Goal: Task Accomplishment & Management: Complete application form

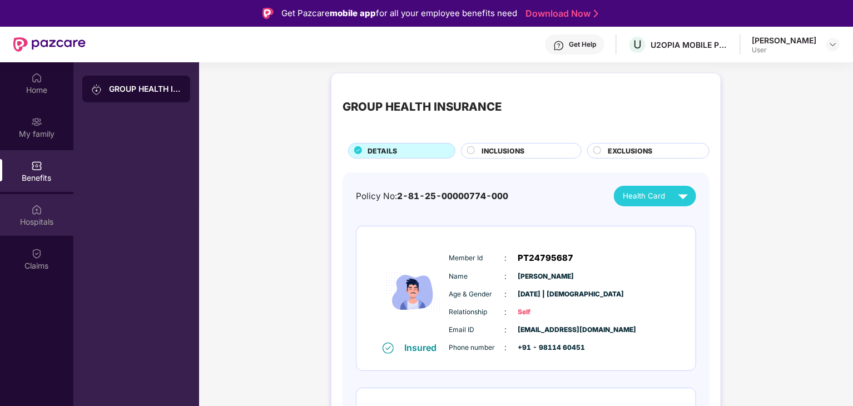
scroll to position [73, 0]
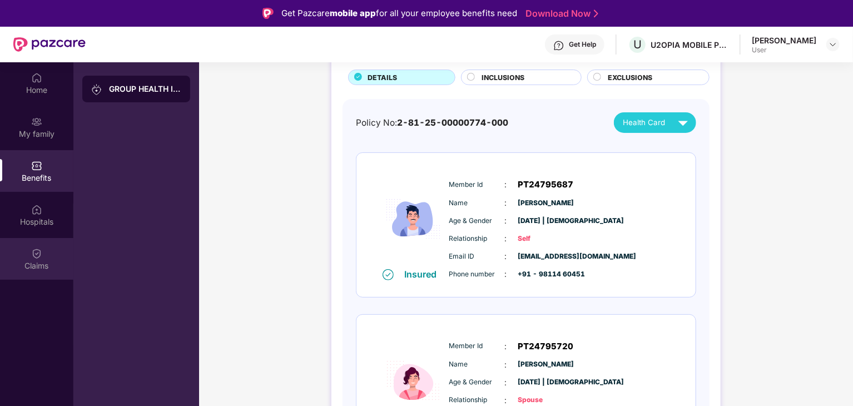
click at [36, 261] on div "Claims" at bounding box center [36, 265] width 73 height 11
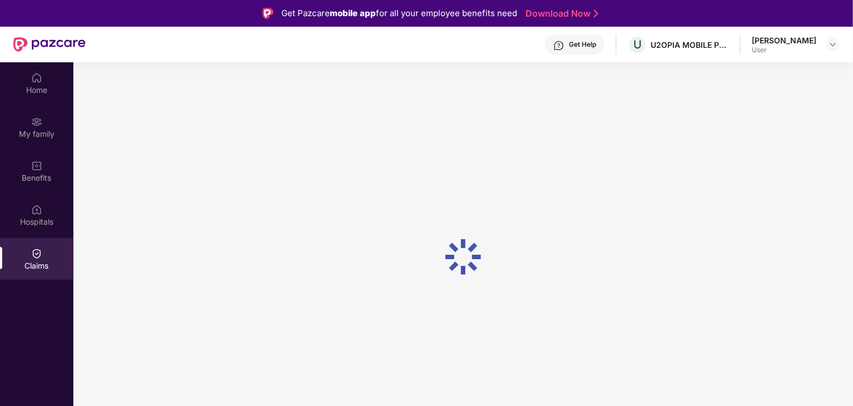
scroll to position [0, 0]
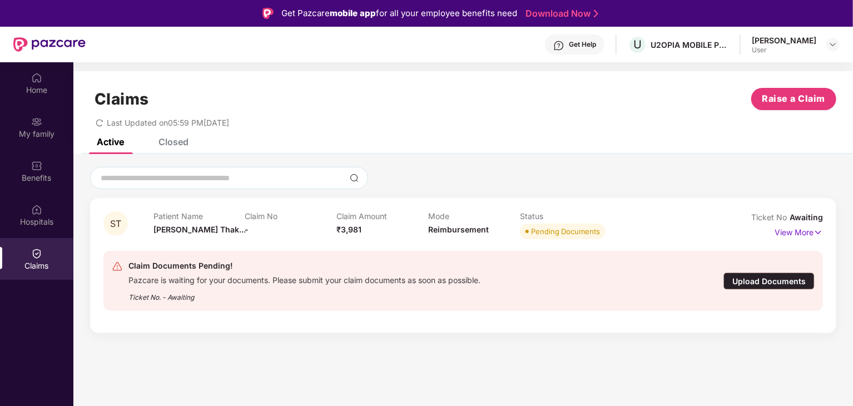
click at [788, 276] on div "Upload Documents" at bounding box center [769, 281] width 91 height 17
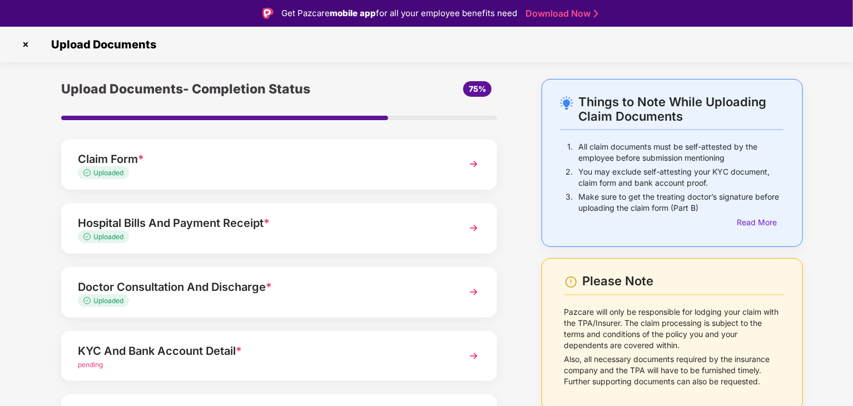
scroll to position [86, 0]
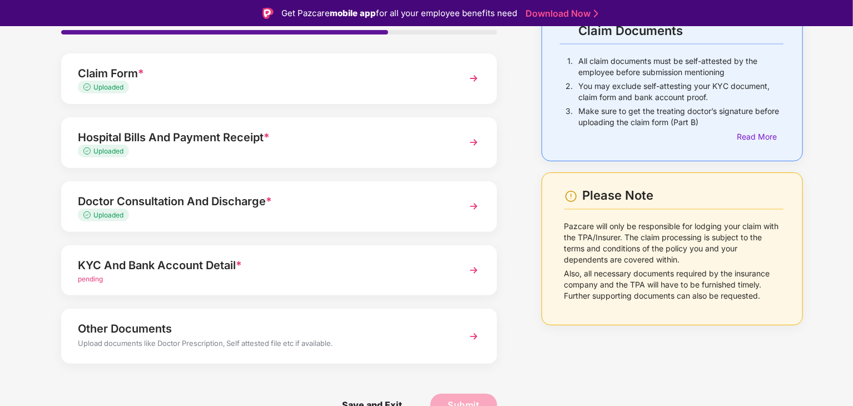
click at [315, 270] on div "KYC And Bank Account Detail *" at bounding box center [262, 265] width 369 height 18
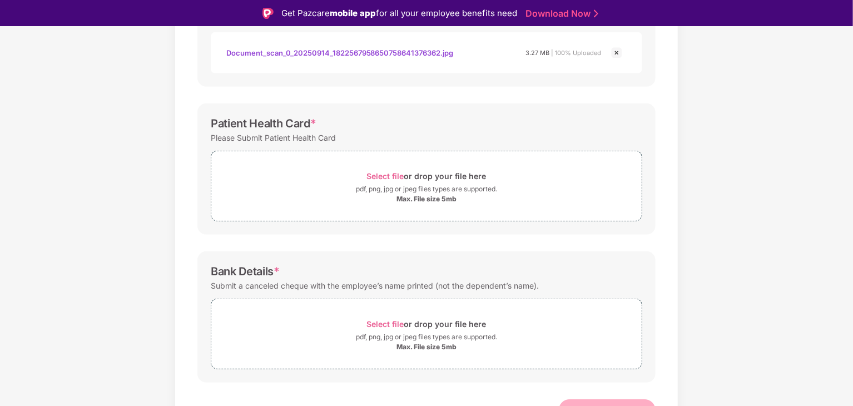
scroll to position [347, 0]
click at [414, 185] on div "pdf, png, jpg or jpeg files types are supported." at bounding box center [426, 188] width 141 height 11
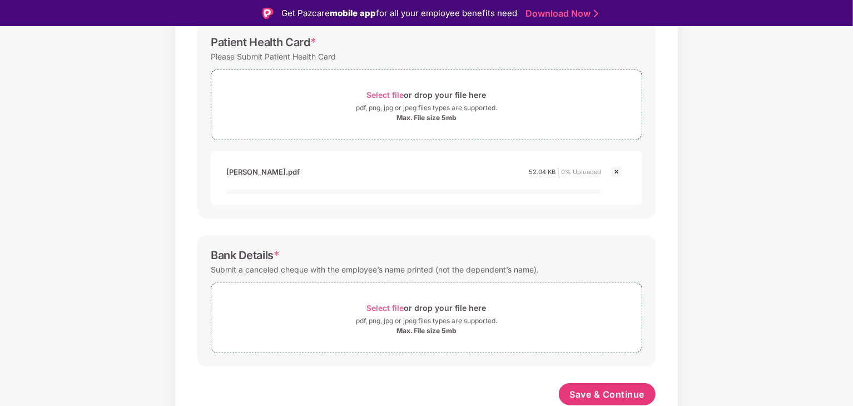
scroll to position [427, 0]
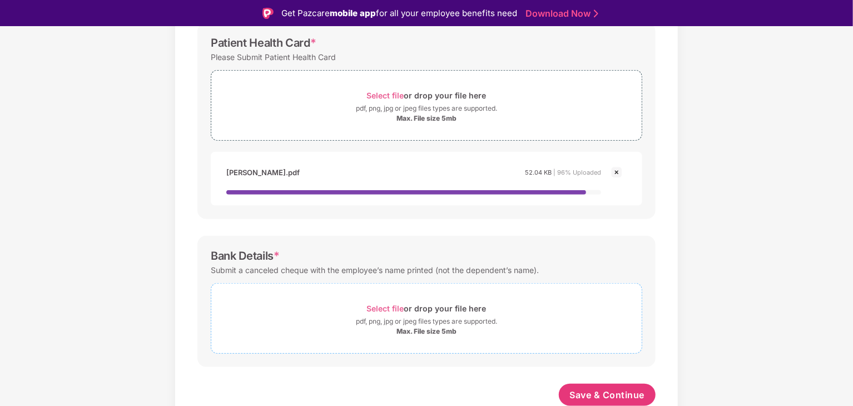
click at [426, 318] on div "pdf, png, jpg or jpeg files types are supported." at bounding box center [426, 321] width 141 height 11
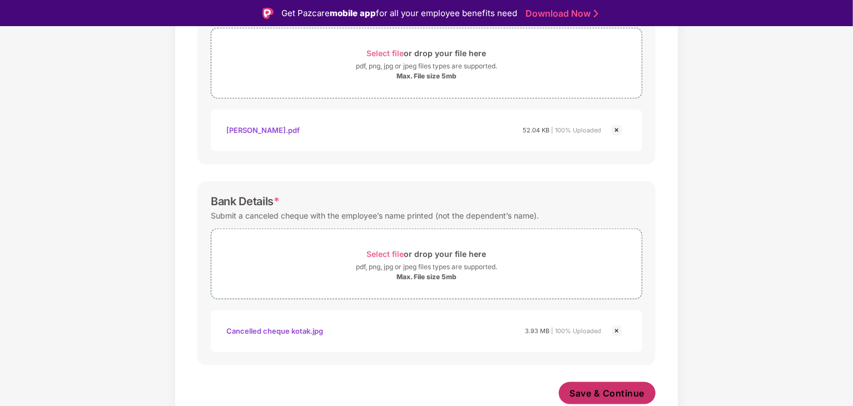
scroll to position [469, 0]
click at [631, 392] on span "Save & Continue" at bounding box center [607, 394] width 75 height 12
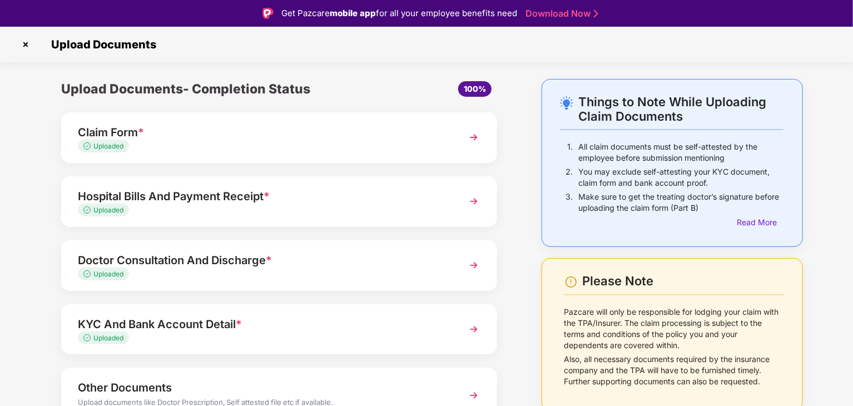
scroll to position [59, 0]
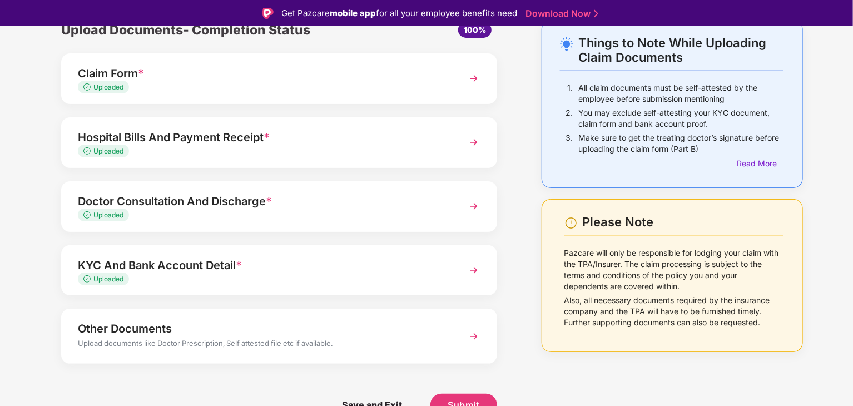
click at [351, 348] on div "Upload documents like Doctor Prescription, Self attested file etc if available." at bounding box center [262, 345] width 369 height 14
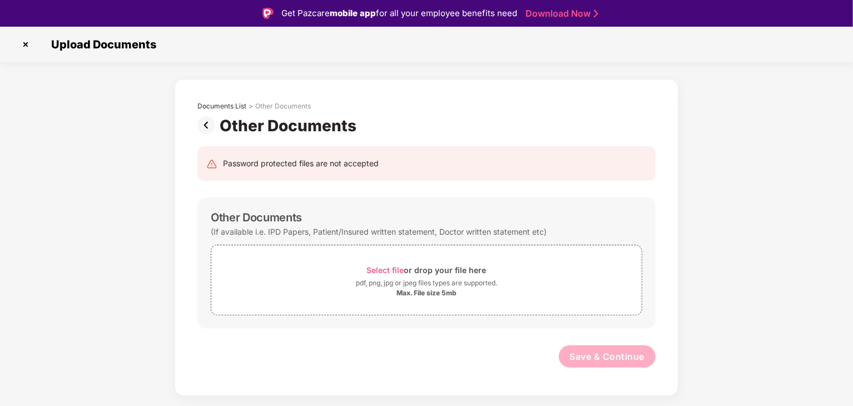
click at [203, 123] on img at bounding box center [208, 125] width 22 height 18
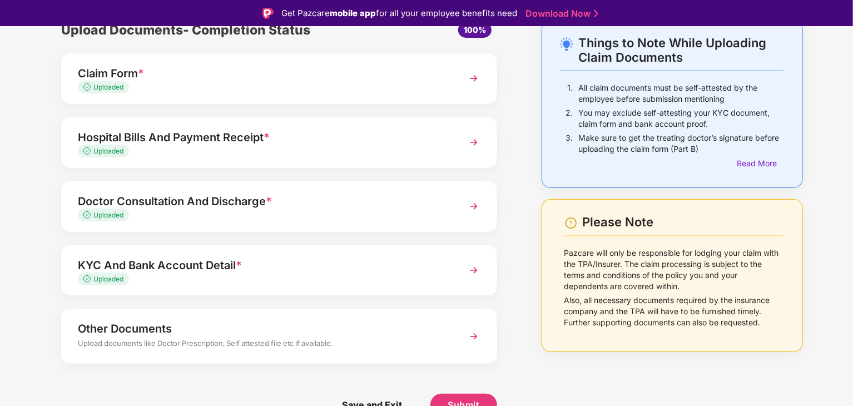
scroll to position [27, 0]
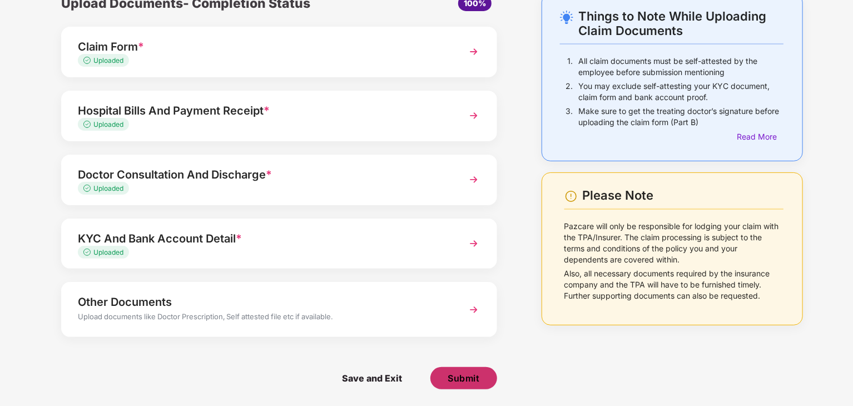
click at [464, 378] on span "Submit" at bounding box center [464, 378] width 32 height 12
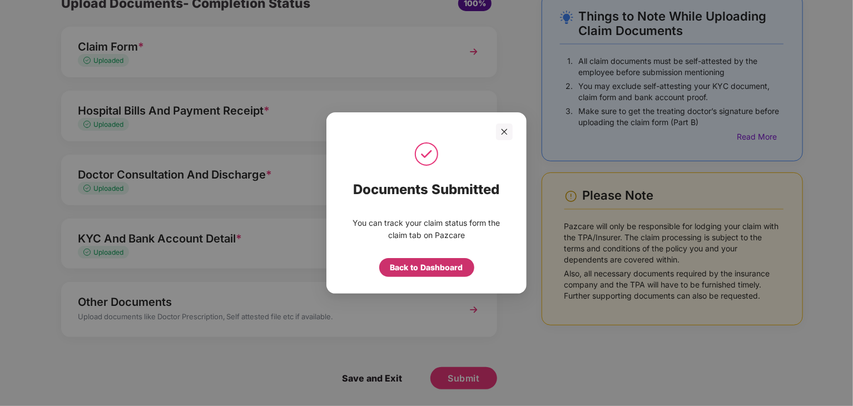
click at [437, 273] on div "Back to Dashboard" at bounding box center [426, 267] width 73 height 12
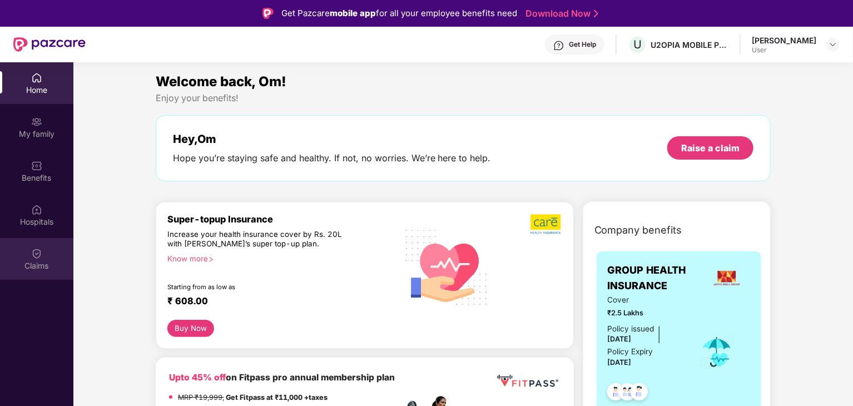
click at [37, 254] on img at bounding box center [36, 253] width 11 height 11
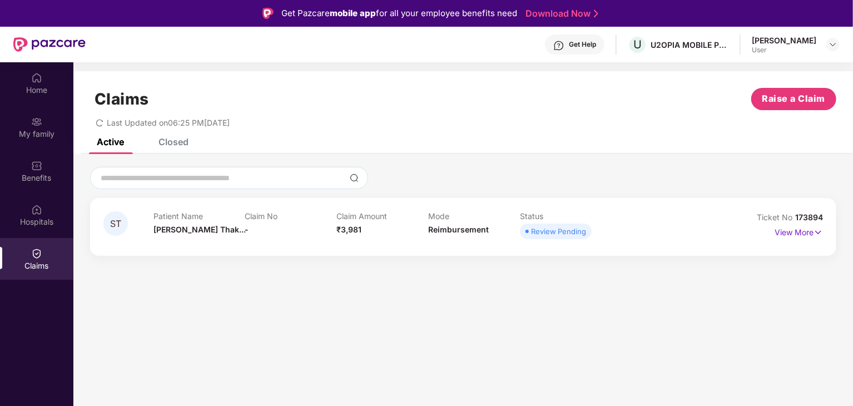
click at [624, 241] on div "Patient Name [PERSON_NAME]... Claim No - Claim Amount ₹3,981 Mode Reimbursement…" at bounding box center [427, 226] width 549 height 31
click at [790, 236] on p "View More" at bounding box center [799, 231] width 48 height 15
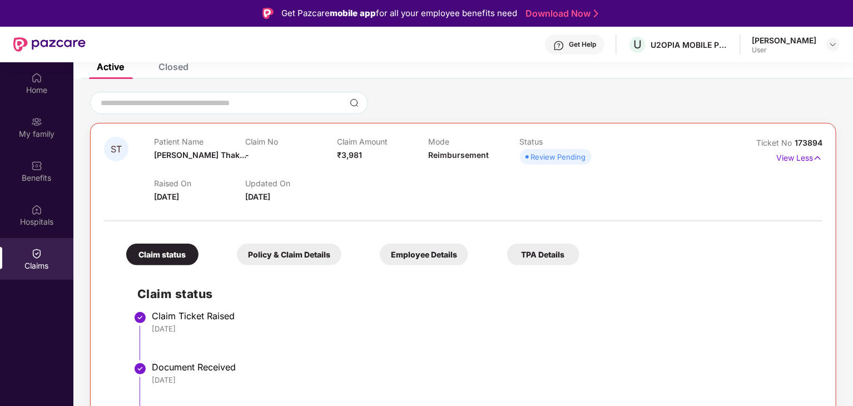
scroll to position [62, 0]
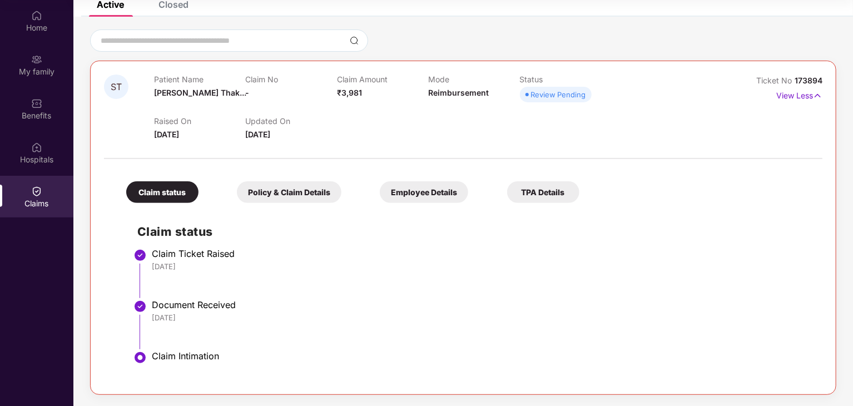
click at [296, 190] on div "Policy & Claim Details" at bounding box center [289, 192] width 105 height 22
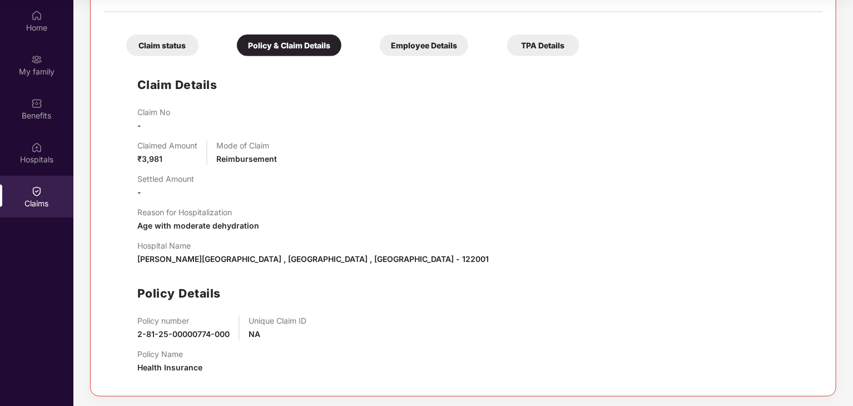
scroll to position [224, 0]
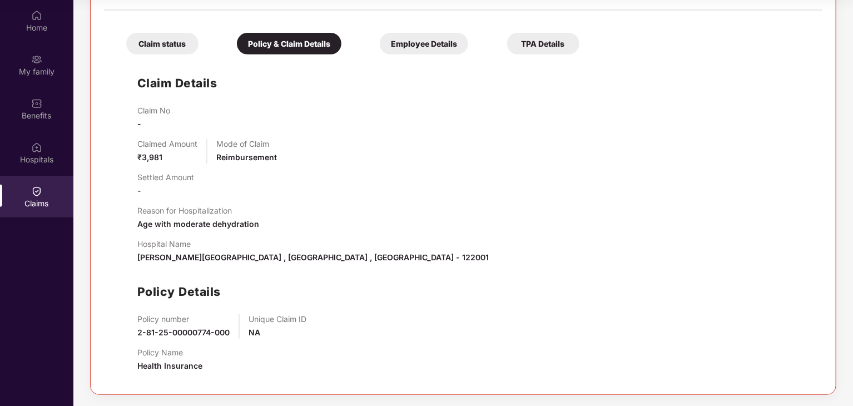
click at [413, 49] on div "Employee Details" at bounding box center [424, 44] width 88 height 22
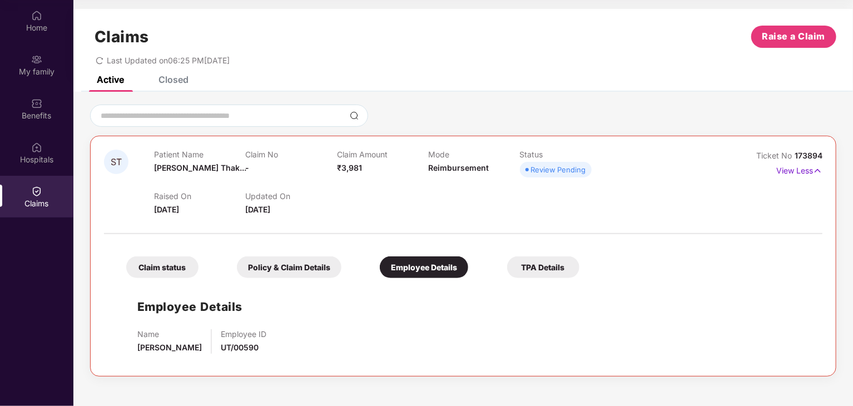
click at [191, 268] on div "Claim status" at bounding box center [162, 267] width 72 height 22
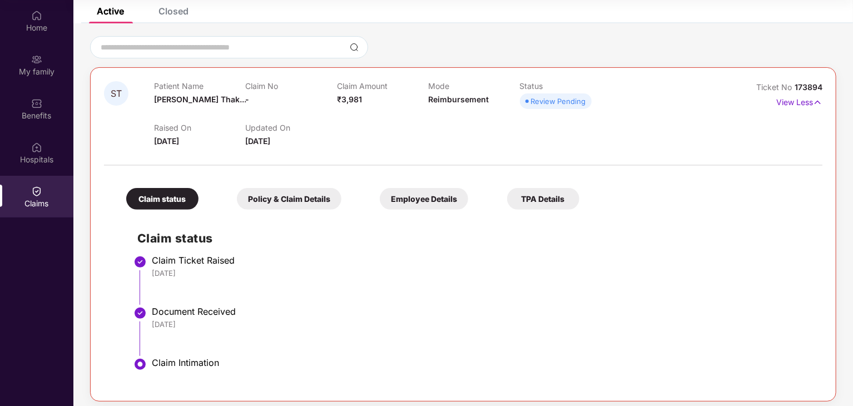
scroll to position [75, 0]
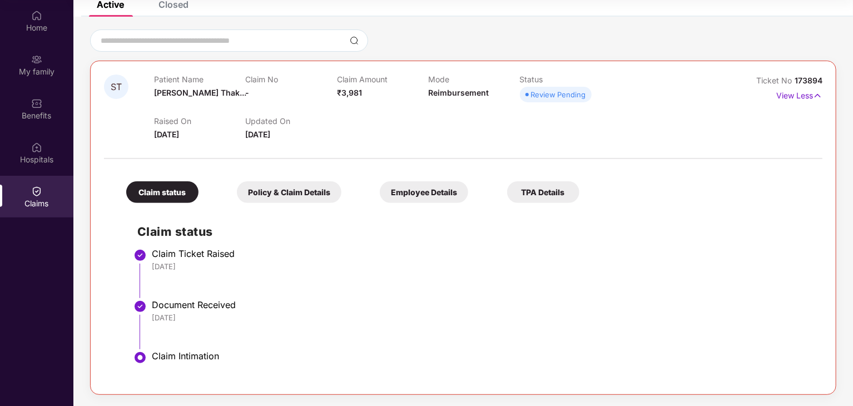
click at [299, 192] on div "Policy & Claim Details" at bounding box center [289, 192] width 105 height 22
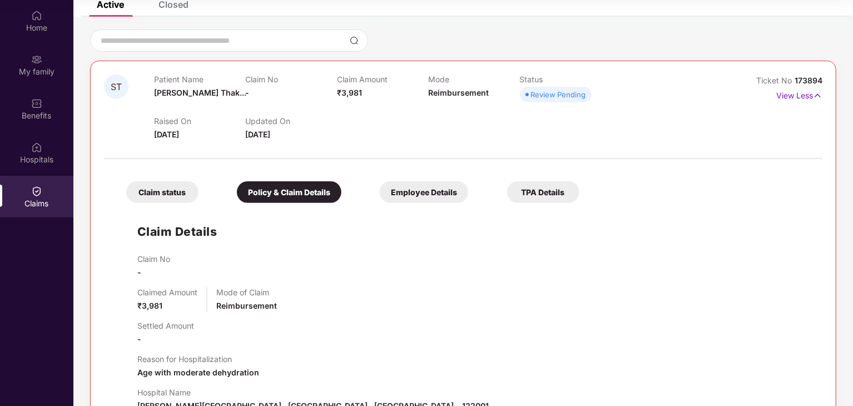
click at [555, 201] on div "TPA Details" at bounding box center [543, 192] width 72 height 22
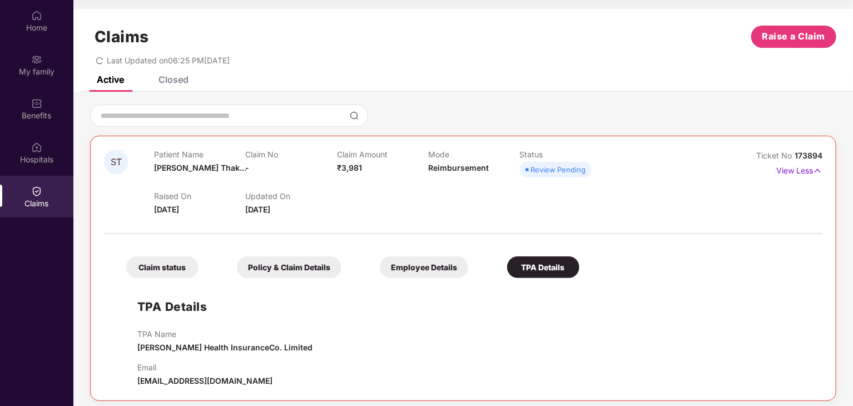
scroll to position [6, 0]
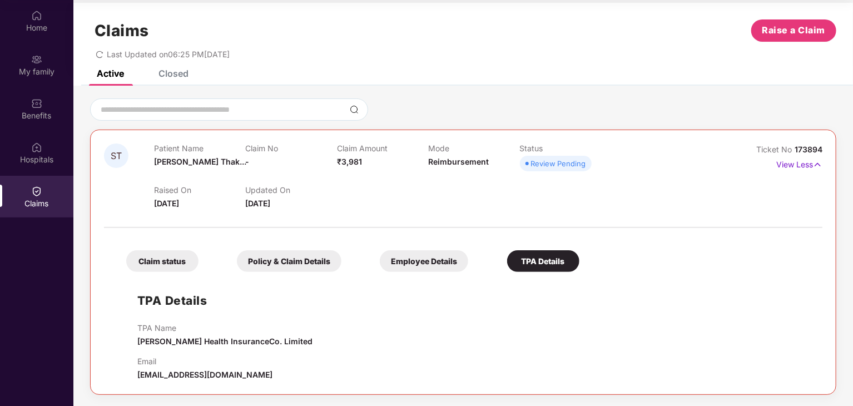
click at [438, 258] on div "Employee Details" at bounding box center [424, 261] width 88 height 22
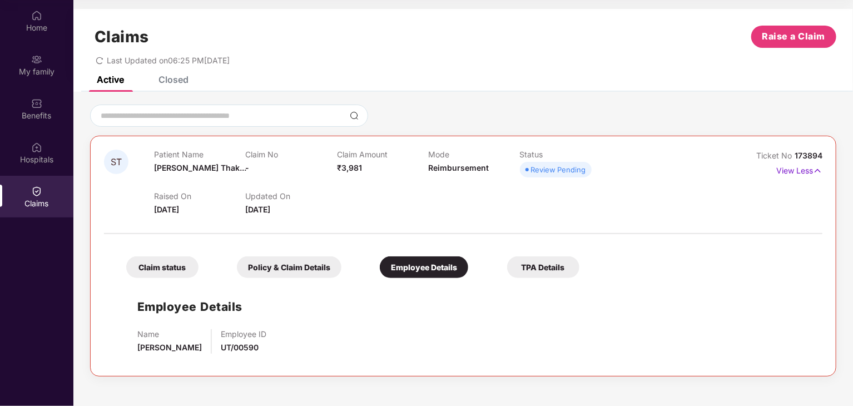
scroll to position [0, 0]
